Goal: Information Seeking & Learning: Learn about a topic

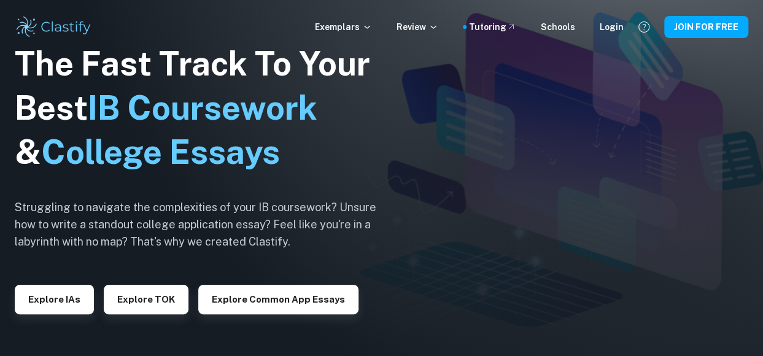
click at [62, 317] on div "The Fast Track To Your Best IB Coursework & College Essays Struggling to naviga…" at bounding box center [205, 178] width 380 height 420
click at [76, 298] on button "Explore IAs" at bounding box center [54, 299] width 79 height 29
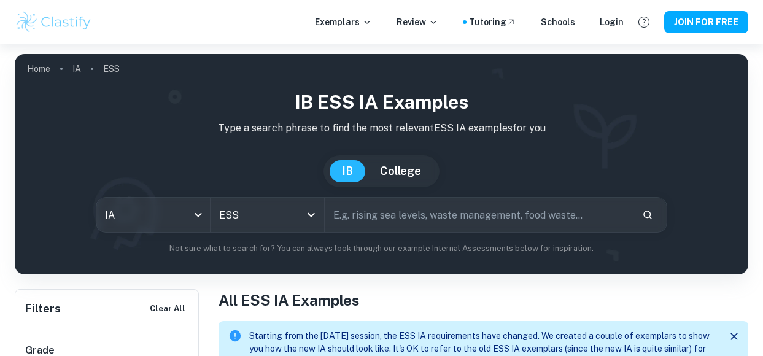
scroll to position [331, 0]
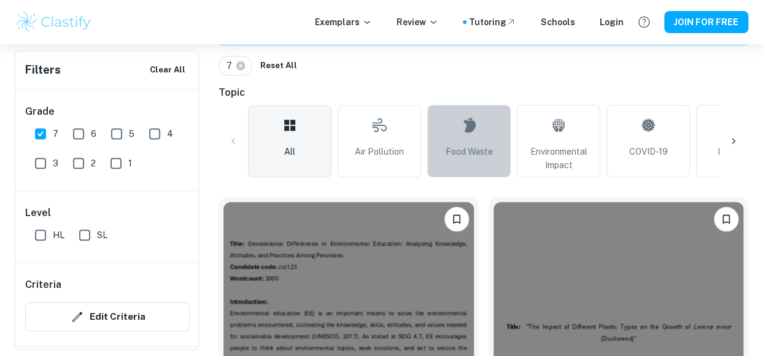
click at [473, 133] on icon at bounding box center [468, 124] width 15 height 29
type input "Food Waste"
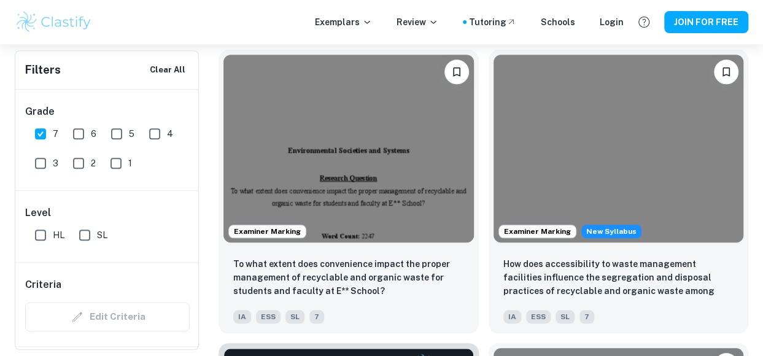
scroll to position [479, 0]
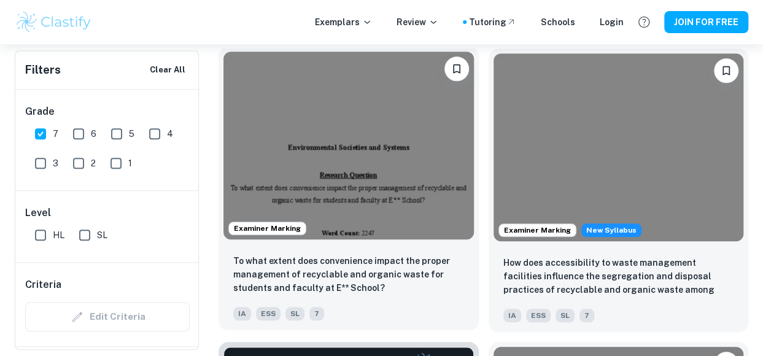
click at [409, 165] on img at bounding box center [348, 146] width 250 height 188
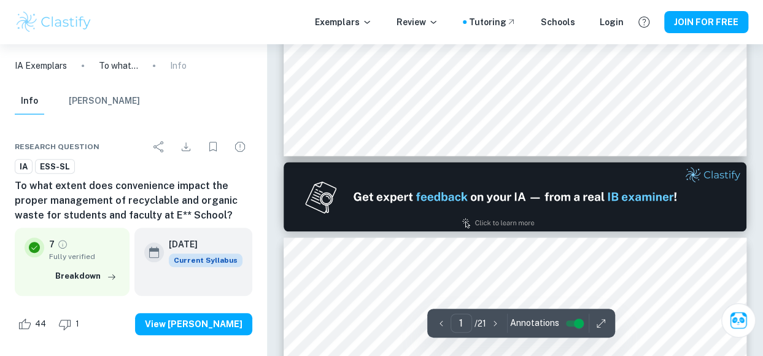
type input "2"
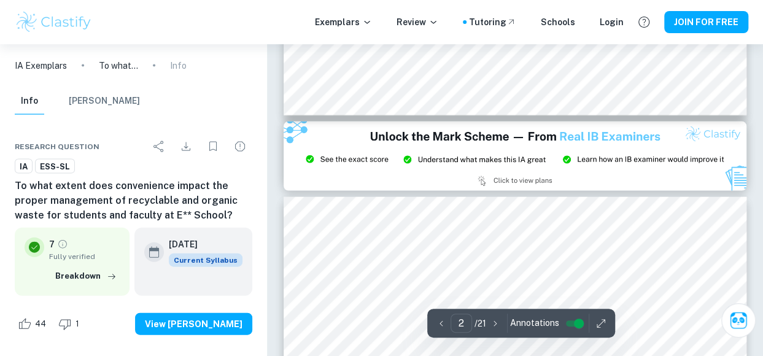
scroll to position [1221, 0]
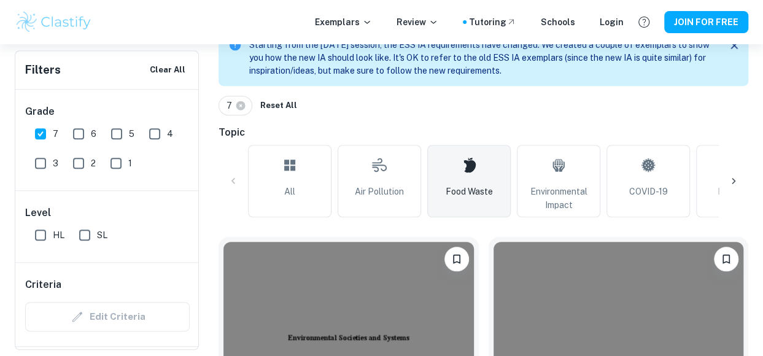
scroll to position [291, 0]
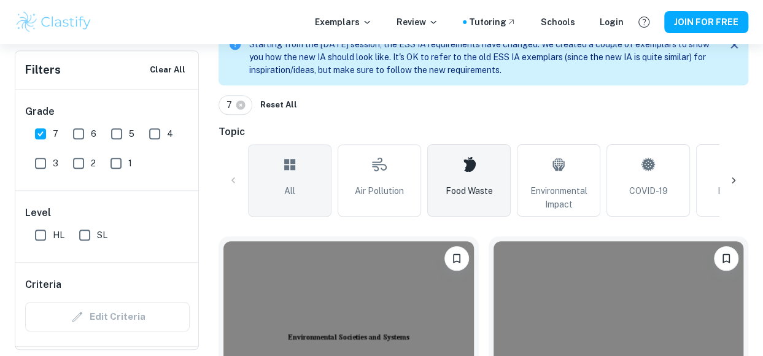
click at [305, 188] on link "All" at bounding box center [289, 180] width 83 height 72
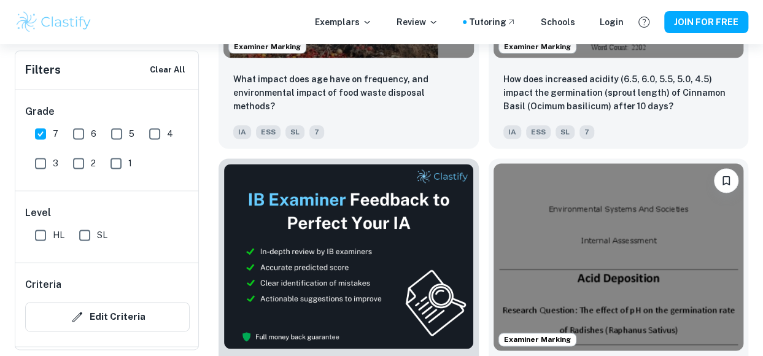
scroll to position [2876, 0]
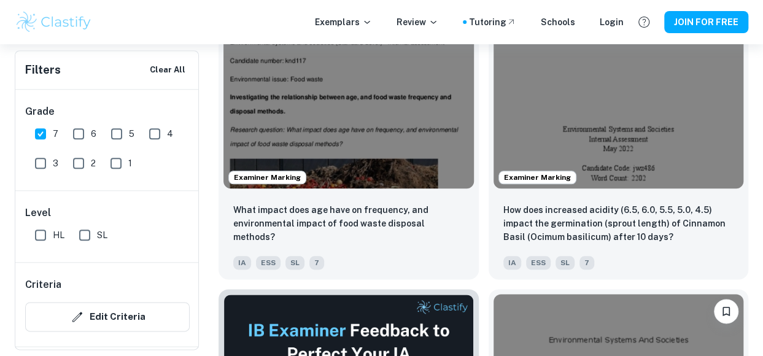
click at [406, 160] on img at bounding box center [348, 95] width 250 height 188
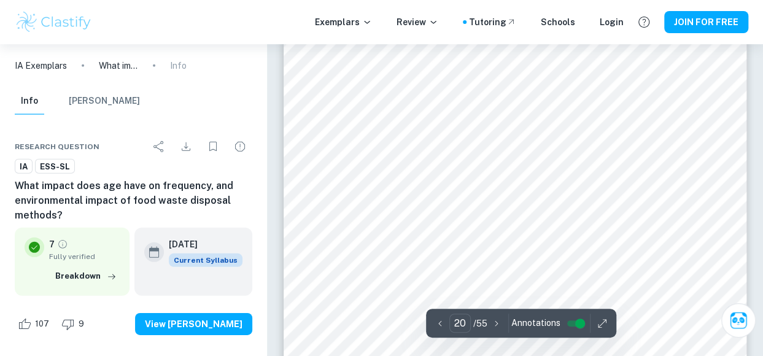
scroll to position [13142, 0]
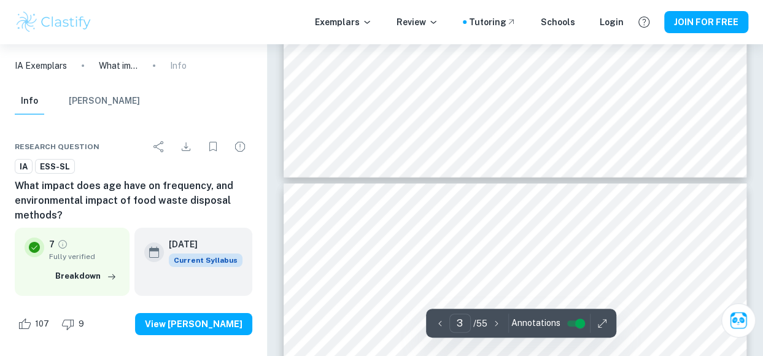
type input "4"
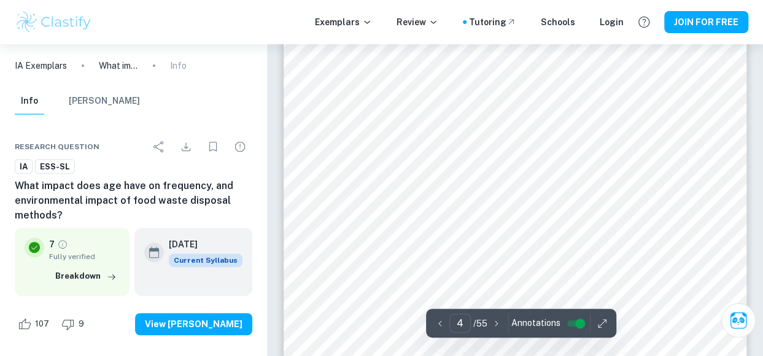
scroll to position [2491, 0]
